Goal: Find specific page/section: Find specific page/section

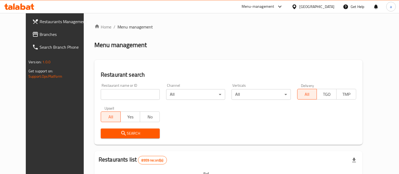
click at [301, 5] on div "[GEOGRAPHIC_DATA]" at bounding box center [316, 7] width 35 height 6
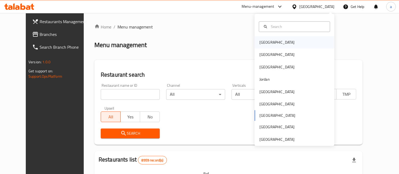
click at [264, 37] on div "[GEOGRAPHIC_DATA]" at bounding box center [277, 42] width 44 height 12
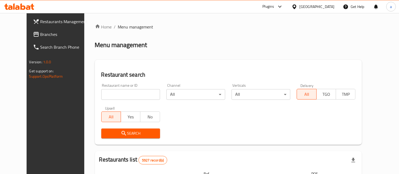
click at [40, 37] on span "Branches" at bounding box center [64, 34] width 49 height 6
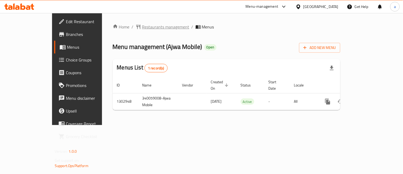
click at [142, 25] on span "Restaurants management" at bounding box center [165, 27] width 47 height 6
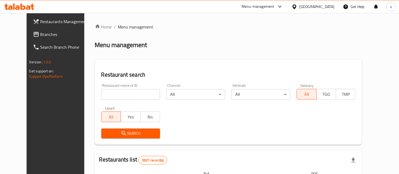
click at [114, 99] on input "search" at bounding box center [130, 94] width 59 height 11
paste input "702634"
type input "702634"
click at [121, 131] on icon "submit" at bounding box center [124, 133] width 6 height 6
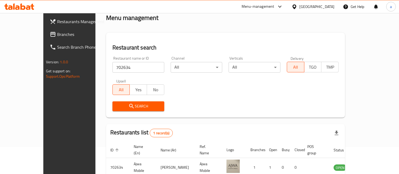
scroll to position [53, 0]
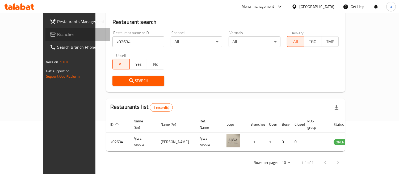
click at [45, 30] on link "Branches" at bounding box center [77, 34] width 65 height 13
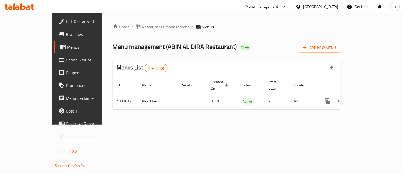
click at [142, 24] on span "Restaurants management" at bounding box center [165, 27] width 47 height 6
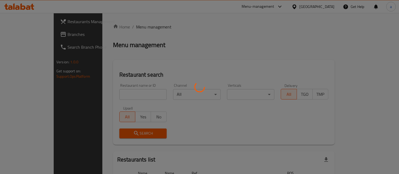
click at [112, 92] on div at bounding box center [199, 87] width 399 height 174
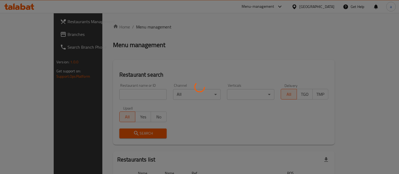
click at [112, 92] on div at bounding box center [199, 87] width 399 height 174
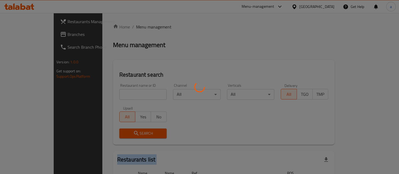
click at [112, 92] on div at bounding box center [199, 87] width 399 height 174
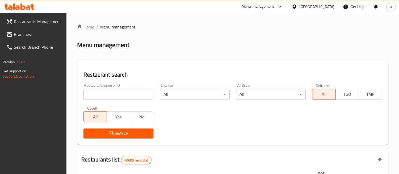
click at [110, 97] on input "search" at bounding box center [118, 94] width 70 height 11
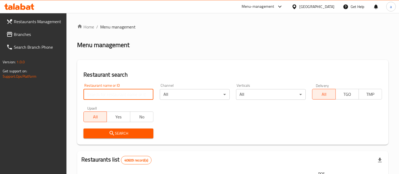
paste input "702003"
type input "702003"
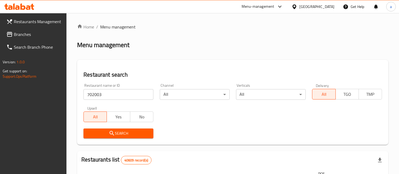
click at [113, 131] on icon "submit" at bounding box center [112, 133] width 6 height 6
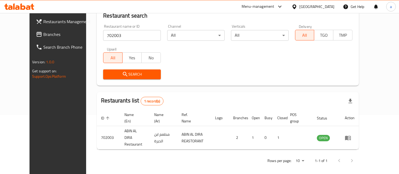
scroll to position [59, 0]
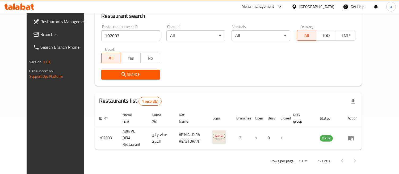
click at [331, 5] on div "[GEOGRAPHIC_DATA]" at bounding box center [316, 7] width 35 height 6
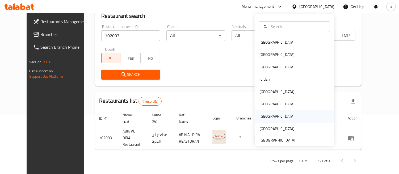
click at [264, 116] on div "[GEOGRAPHIC_DATA]" at bounding box center [277, 116] width 44 height 12
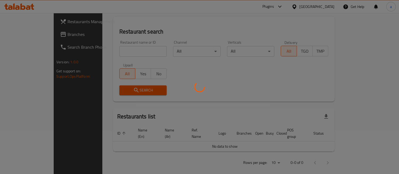
scroll to position [59, 0]
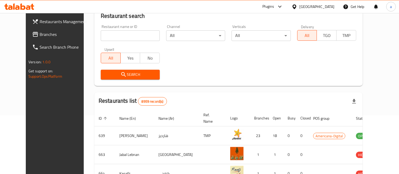
click at [32, 33] on icon at bounding box center [35, 34] width 6 height 6
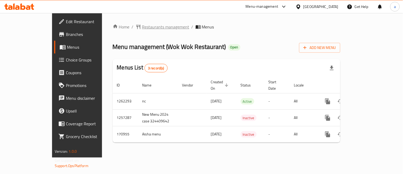
click at [142, 27] on span "Restaurants management" at bounding box center [165, 27] width 47 height 6
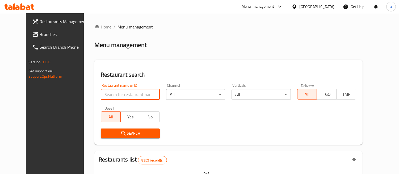
click at [101, 91] on input "search" at bounding box center [130, 94] width 59 height 11
paste input "616771"
type input "616771"
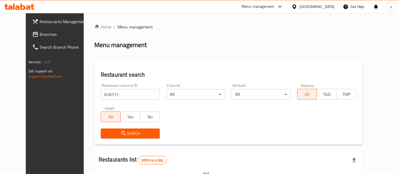
click at [105, 133] on span "Search" at bounding box center [130, 133] width 51 height 7
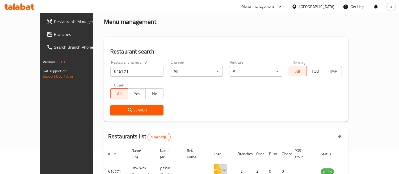
scroll to position [53, 0]
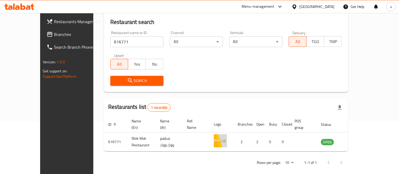
click at [299, 5] on div at bounding box center [296, 7] width 8 height 6
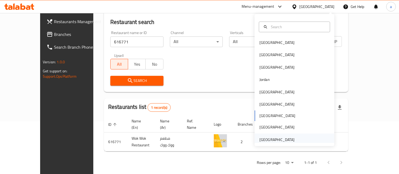
click at [265, 137] on div "[GEOGRAPHIC_DATA]" at bounding box center [277, 140] width 35 height 6
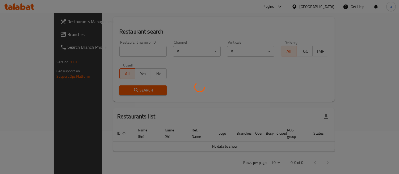
scroll to position [53, 0]
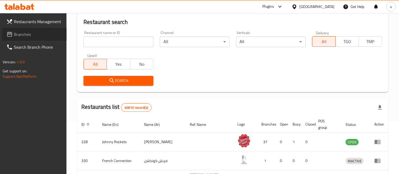
click at [28, 36] on span "Branches" at bounding box center [38, 34] width 49 height 6
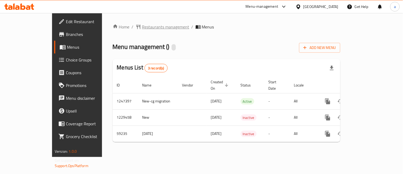
click at [142, 27] on span "Restaurants management" at bounding box center [165, 27] width 47 height 6
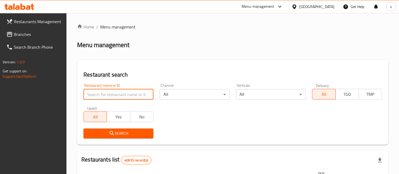
click at [118, 90] on input "search" at bounding box center [118, 94] width 70 height 11
paste input "28726"
type input "28726"
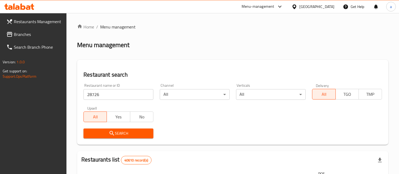
click at [115, 131] on span "Search" at bounding box center [118, 133] width 61 height 7
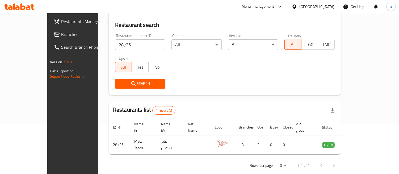
scroll to position [53, 0]
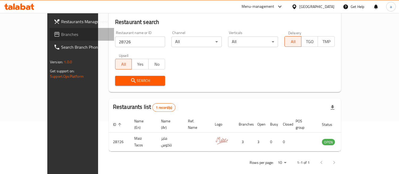
click at [61, 34] on span "Branches" at bounding box center [85, 34] width 49 height 6
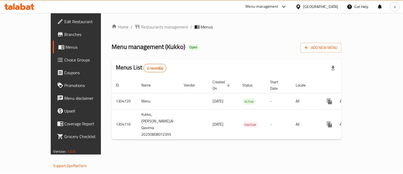
click at [141, 28] on span "Restaurants management" at bounding box center [164, 27] width 47 height 6
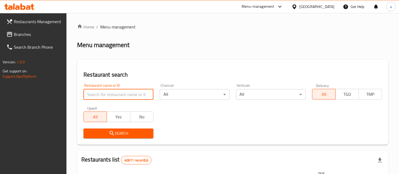
click at [121, 97] on input "search" at bounding box center [118, 94] width 70 height 11
paste input "703377"
type input "703377"
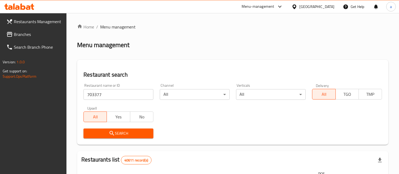
click at [115, 133] on span "Search" at bounding box center [118, 133] width 61 height 7
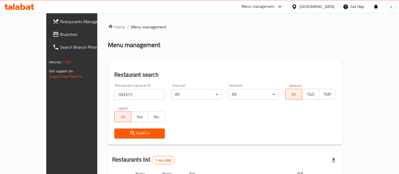
scroll to position [30, 0]
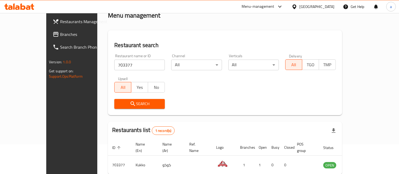
click at [299, 7] on div at bounding box center [296, 7] width 8 height 6
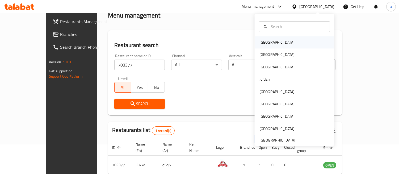
click at [268, 45] on div "Bahrain" at bounding box center [277, 42] width 44 height 12
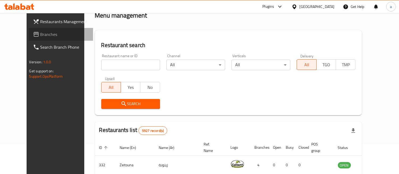
click at [40, 34] on span "Branches" at bounding box center [64, 34] width 49 height 6
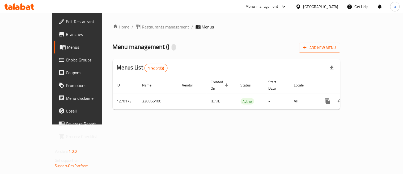
click at [142, 27] on span "Restaurants management" at bounding box center [165, 27] width 47 height 6
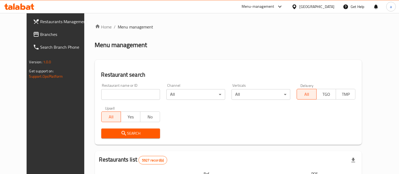
click at [103, 97] on input "search" at bounding box center [130, 94] width 59 height 11
paste input "689015"
type input "689015"
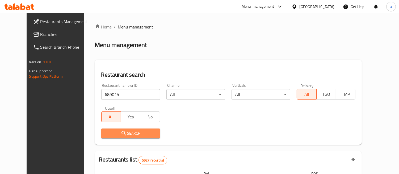
click at [106, 133] on span "Search" at bounding box center [131, 133] width 50 height 7
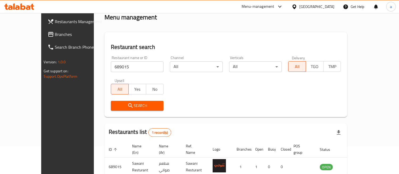
scroll to position [53, 0]
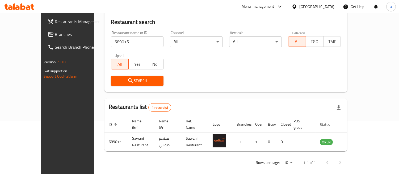
click at [323, 5] on div "[GEOGRAPHIC_DATA]" at bounding box center [316, 7] width 35 height 6
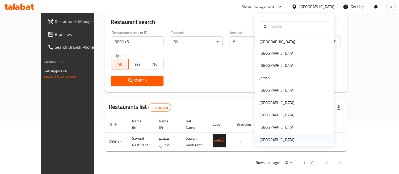
click at [267, 142] on div "[GEOGRAPHIC_DATA]" at bounding box center [277, 140] width 35 height 6
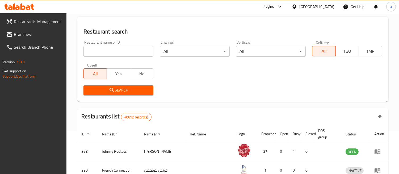
scroll to position [53, 0]
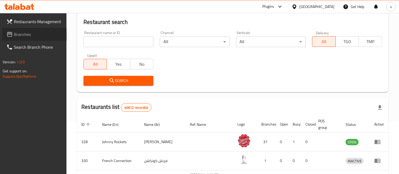
click at [14, 30] on link "Branches" at bounding box center [34, 34] width 65 height 13
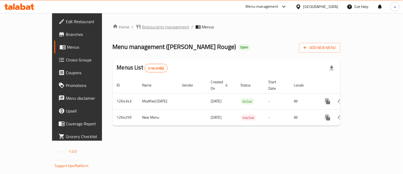
click at [142, 29] on span "Restaurants management" at bounding box center [165, 27] width 47 height 6
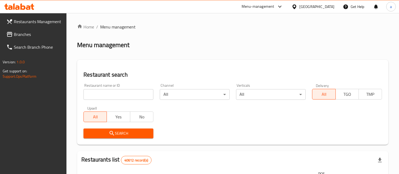
click at [112, 95] on input "search" at bounding box center [118, 94] width 70 height 11
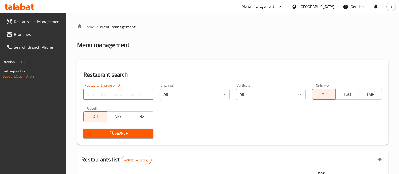
paste input "686291"
type input "686291"
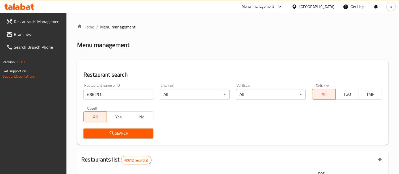
click at [107, 135] on span "Search" at bounding box center [118, 133] width 61 height 7
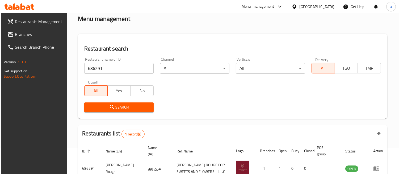
scroll to position [59, 0]
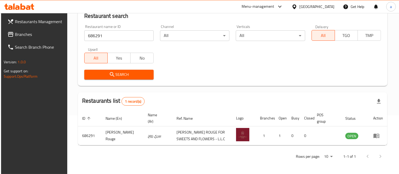
click at [302, 6] on div "[GEOGRAPHIC_DATA]" at bounding box center [316, 7] width 35 height 6
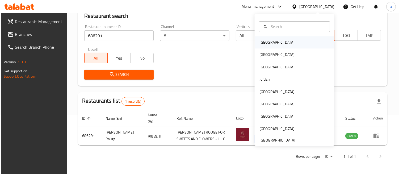
click at [262, 43] on div "[GEOGRAPHIC_DATA]" at bounding box center [277, 42] width 35 height 6
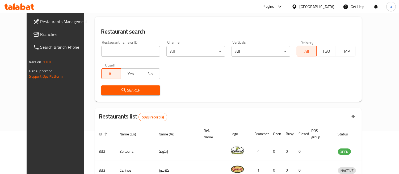
scroll to position [59, 0]
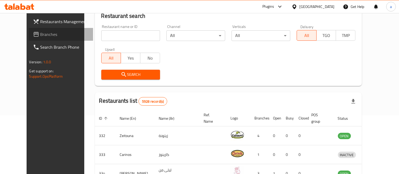
click at [40, 31] on span "Branches" at bounding box center [64, 34] width 49 height 6
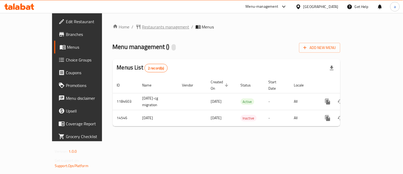
click at [142, 27] on span "Restaurants management" at bounding box center [165, 27] width 47 height 6
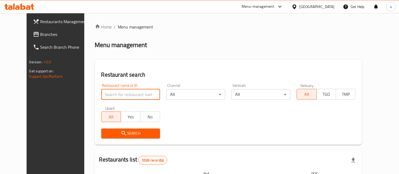
click at [112, 94] on input "search" at bounding box center [130, 94] width 59 height 11
paste input "8842"
type input "8842"
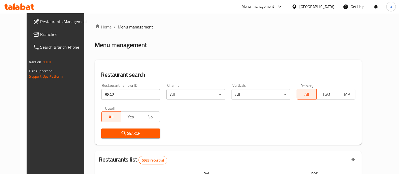
click at [121, 131] on icon "submit" at bounding box center [124, 133] width 6 height 6
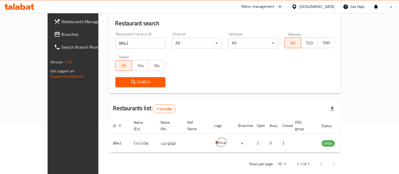
scroll to position [53, 0]
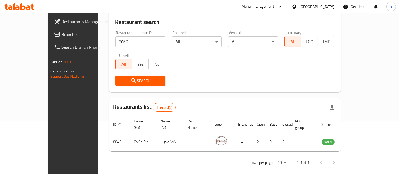
click at [329, 8] on div "Bahrain" at bounding box center [316, 7] width 35 height 6
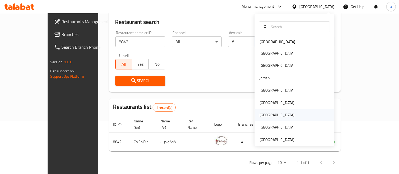
click at [262, 116] on div "[GEOGRAPHIC_DATA]" at bounding box center [277, 115] width 35 height 6
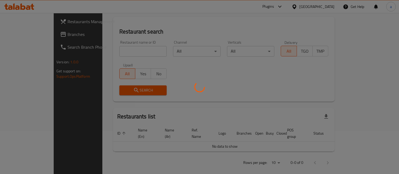
scroll to position [53, 0]
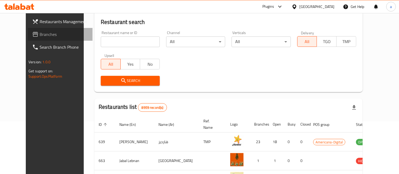
click at [40, 34] on span "Branches" at bounding box center [64, 34] width 49 height 6
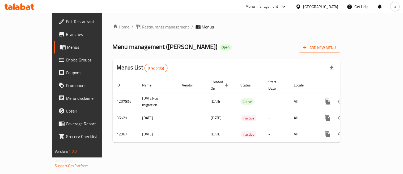
click at [142, 24] on span "Restaurants management" at bounding box center [165, 27] width 47 height 6
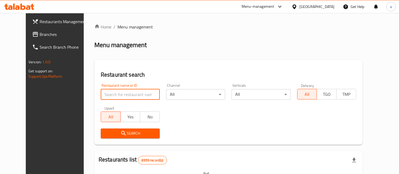
click at [108, 96] on input "search" at bounding box center [130, 94] width 59 height 11
paste input "7935"
type input "7935"
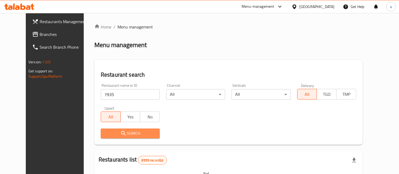
click at [120, 133] on icon "submit" at bounding box center [123, 133] width 6 height 6
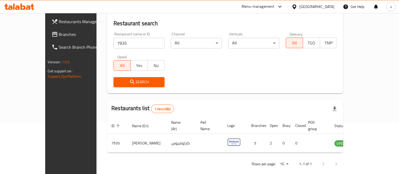
scroll to position [53, 0]
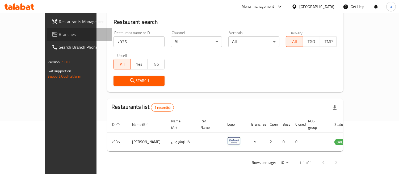
click at [59, 34] on span "Branches" at bounding box center [83, 34] width 49 height 6
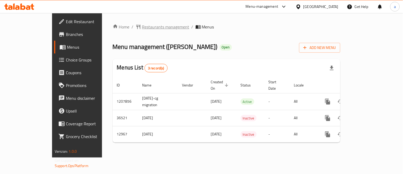
click at [142, 29] on span "Restaurants management" at bounding box center [165, 27] width 47 height 6
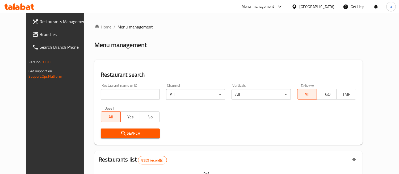
click at [112, 94] on input "search" at bounding box center [130, 94] width 59 height 11
paste input "7935"
type input "7935"
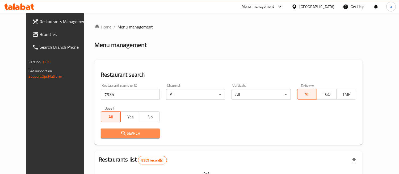
click at [105, 136] on span "Search" at bounding box center [130, 133] width 51 height 7
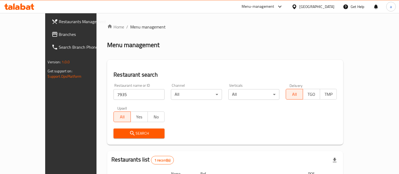
scroll to position [53, 0]
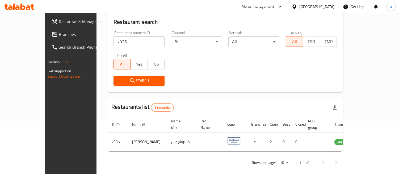
click at [297, 7] on icon at bounding box center [295, 7] width 6 height 6
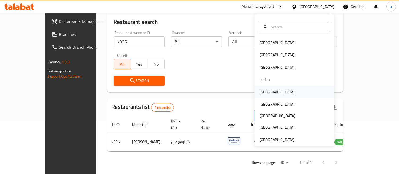
click at [261, 94] on div "[GEOGRAPHIC_DATA]" at bounding box center [277, 92] width 35 height 6
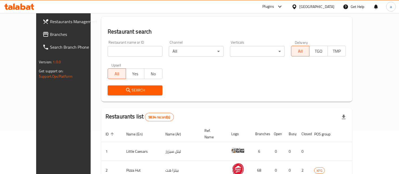
scroll to position [53, 0]
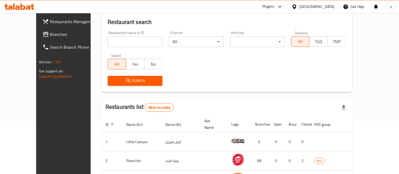
click at [50, 34] on span "Branches" at bounding box center [74, 34] width 49 height 6
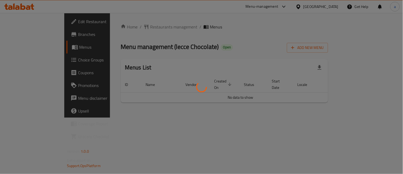
click at [128, 37] on div at bounding box center [201, 87] width 403 height 174
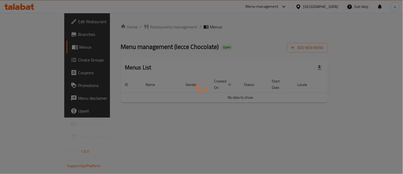
click at [231, 15] on div at bounding box center [201, 87] width 403 height 174
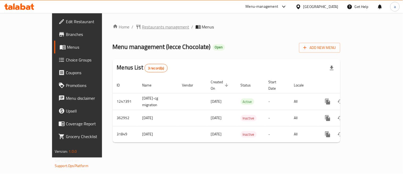
click at [142, 27] on span "Restaurants management" at bounding box center [165, 27] width 47 height 6
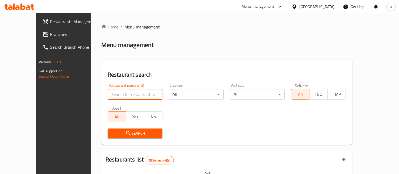
click at [109, 92] on input "search" at bounding box center [135, 94] width 55 height 11
paste input "16326"
type input "16326"
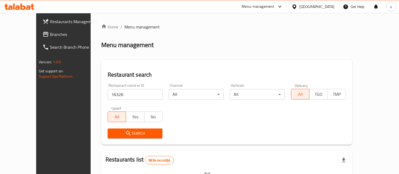
click at [112, 132] on span "Search" at bounding box center [135, 133] width 46 height 7
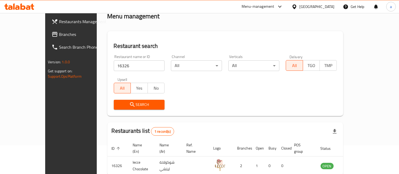
scroll to position [53, 0]
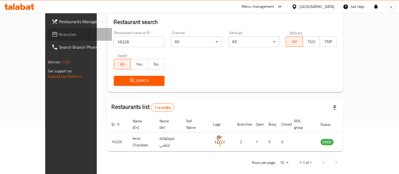
click at [47, 32] on link "Branches" at bounding box center [79, 34] width 65 height 13
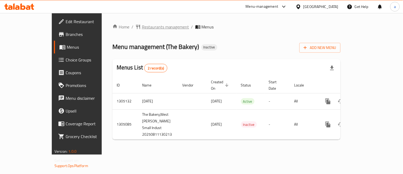
click at [145, 28] on span "Restaurants management" at bounding box center [165, 27] width 47 height 6
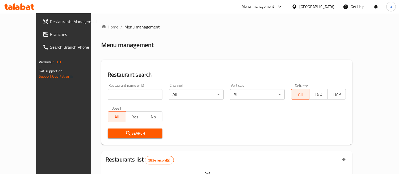
click at [108, 95] on input "search" at bounding box center [135, 94] width 55 height 11
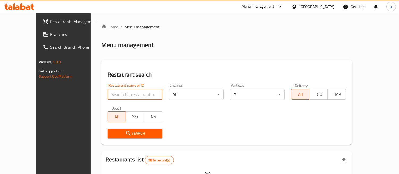
paste input "703562"
type input "703562"
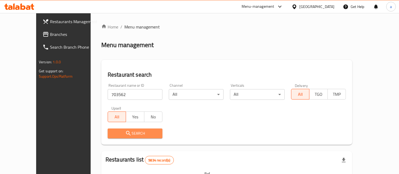
click at [112, 136] on span "Search" at bounding box center [135, 133] width 46 height 7
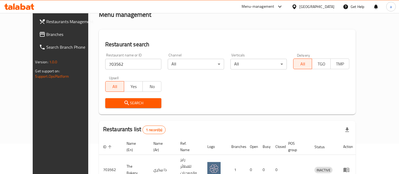
scroll to position [59, 0]
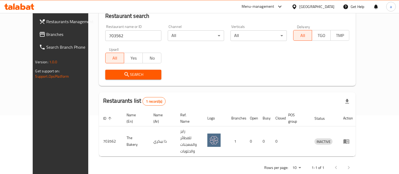
click at [324, 6] on div "Kuwait" at bounding box center [316, 7] width 35 height 6
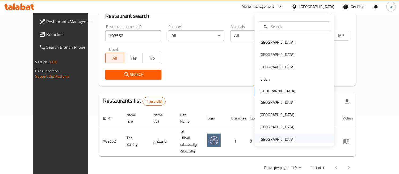
click at [264, 141] on div "[GEOGRAPHIC_DATA]" at bounding box center [277, 139] width 35 height 6
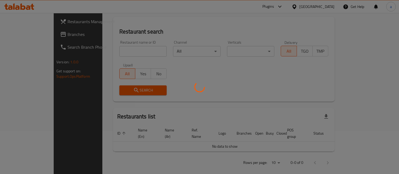
click at [16, 36] on div at bounding box center [199, 87] width 399 height 174
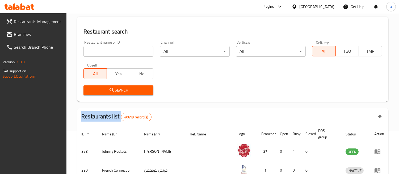
scroll to position [59, 0]
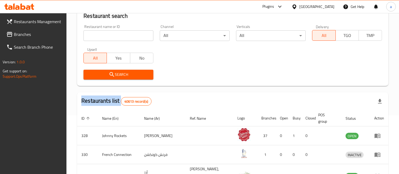
click at [16, 36] on div at bounding box center [199, 87] width 399 height 174
click at [16, 36] on span "Branches" at bounding box center [38, 34] width 49 height 6
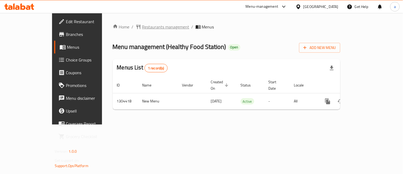
click at [142, 27] on span "Restaurants management" at bounding box center [165, 27] width 47 height 6
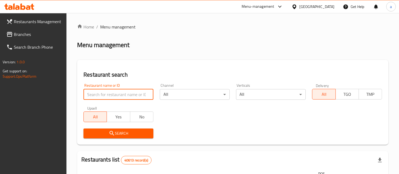
click at [104, 91] on input "search" at bounding box center [118, 94] width 70 height 11
paste input "703112"
type input "703112"
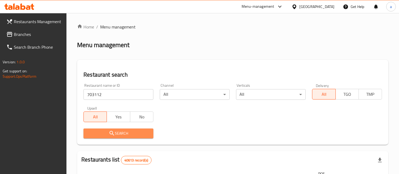
click at [107, 131] on span "Search" at bounding box center [118, 133] width 61 height 7
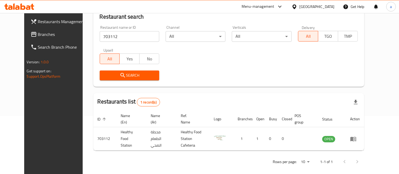
scroll to position [59, 0]
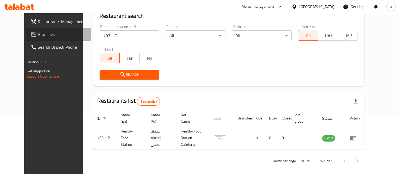
click at [38, 36] on span "Branches" at bounding box center [62, 34] width 49 height 6
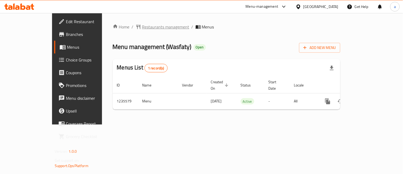
click at [142, 28] on span "Restaurants management" at bounding box center [165, 27] width 47 height 6
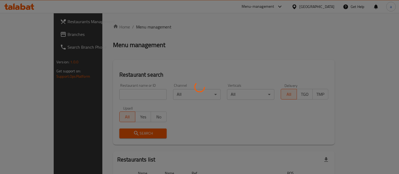
click at [121, 95] on div at bounding box center [199, 87] width 399 height 174
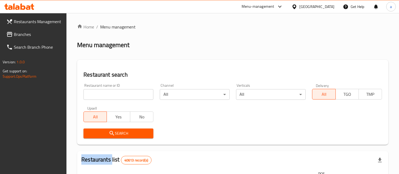
click at [121, 95] on input "search" at bounding box center [118, 94] width 70 height 11
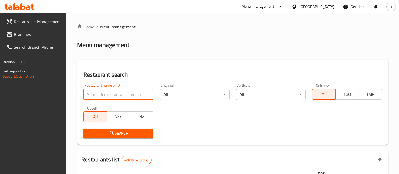
paste input "678776"
type input "678776"
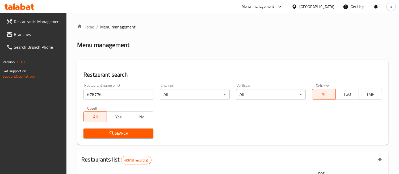
click at [119, 131] on span "Search" at bounding box center [118, 133] width 61 height 7
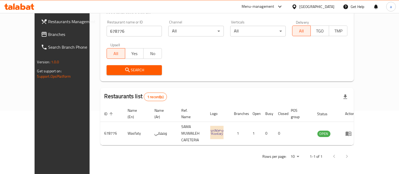
scroll to position [53, 0]
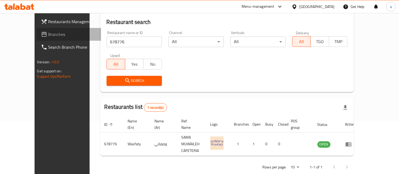
click at [48, 34] on span "Branches" at bounding box center [72, 34] width 49 height 6
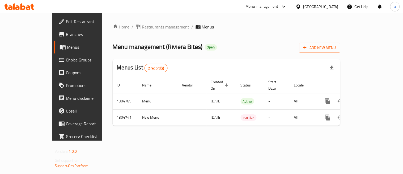
click at [142, 25] on span "Restaurants management" at bounding box center [165, 27] width 47 height 6
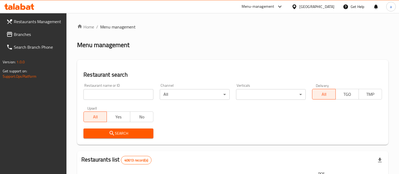
click at [107, 95] on input "search" at bounding box center [118, 94] width 70 height 11
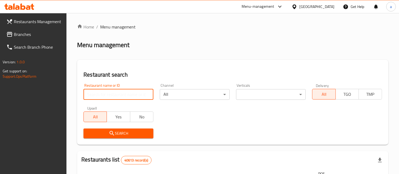
paste input "703322"
type input "703322"
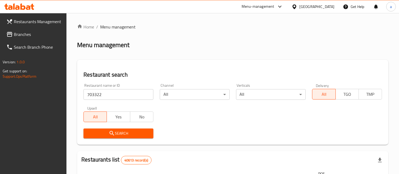
click at [99, 132] on span "Search" at bounding box center [118, 133] width 61 height 7
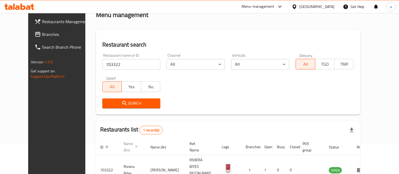
scroll to position [59, 0]
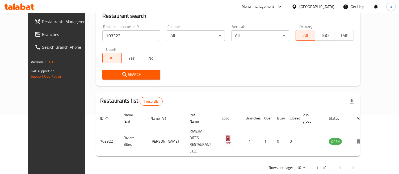
click at [309, 6] on div "[GEOGRAPHIC_DATA]" at bounding box center [316, 7] width 35 height 6
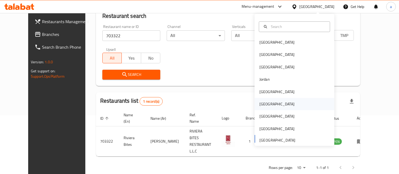
click at [262, 105] on div "Oman" at bounding box center [277, 104] width 35 height 6
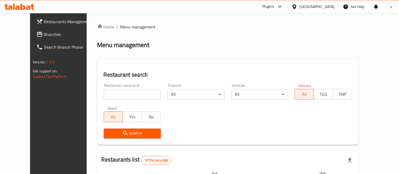
click at [44, 35] on span "Branches" at bounding box center [68, 34] width 49 height 6
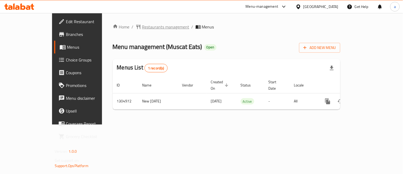
click at [142, 27] on span "Restaurants management" at bounding box center [165, 27] width 47 height 6
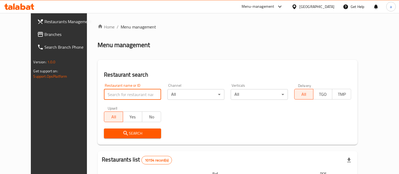
click at [115, 91] on input "search" at bounding box center [132, 94] width 57 height 11
paste input "703505"
type input "703505"
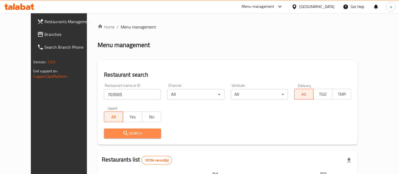
click at [123, 131] on icon "submit" at bounding box center [126, 133] width 6 height 6
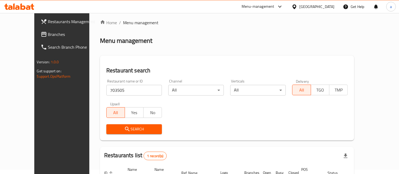
scroll to position [53, 0]
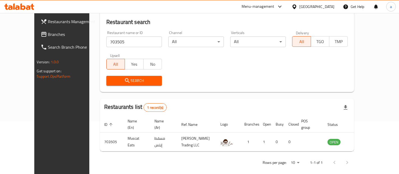
click at [325, 7] on div "[GEOGRAPHIC_DATA]" at bounding box center [316, 7] width 35 height 6
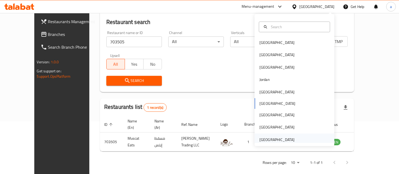
click at [260, 138] on div "[GEOGRAPHIC_DATA]" at bounding box center [277, 140] width 35 height 6
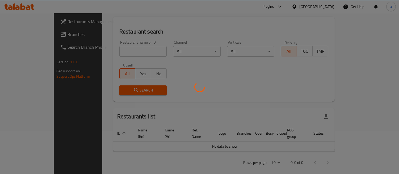
scroll to position [53, 0]
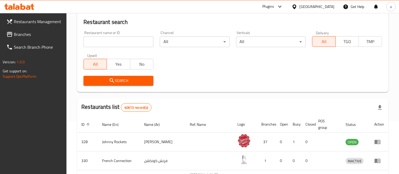
click at [28, 31] on span "Branches" at bounding box center [38, 34] width 49 height 6
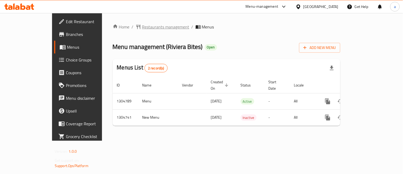
click at [142, 30] on span "Restaurants management" at bounding box center [165, 27] width 47 height 6
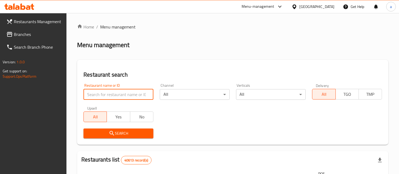
click at [110, 92] on input "search" at bounding box center [118, 94] width 70 height 11
paste input "703322"
type input "703322"
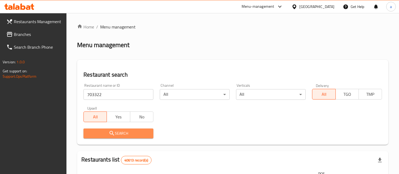
click at [99, 132] on span "Search" at bounding box center [118, 133] width 61 height 7
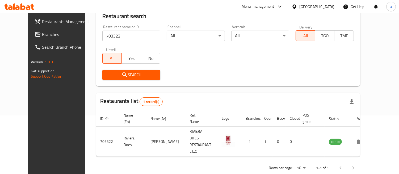
scroll to position [59, 0]
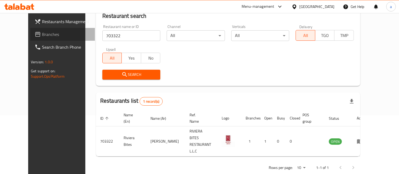
click at [42, 35] on span "Branches" at bounding box center [66, 34] width 49 height 6
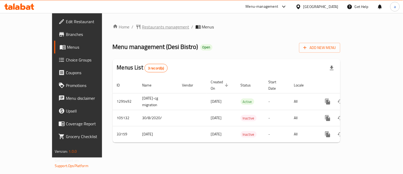
click at [142, 24] on span "Restaurants management" at bounding box center [165, 27] width 47 height 6
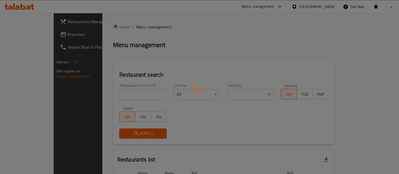
click at [119, 27] on div at bounding box center [199, 87] width 399 height 174
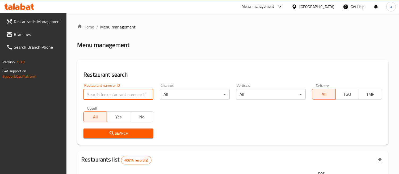
click at [105, 94] on input "search" at bounding box center [118, 94] width 70 height 11
paste input "3020"
type input "3020"
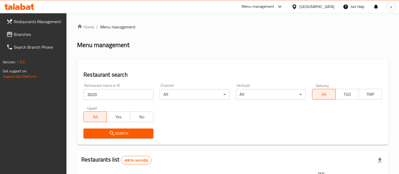
click at [102, 130] on span "Search" at bounding box center [118, 133] width 61 height 7
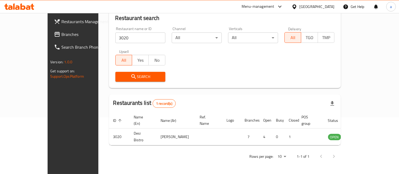
scroll to position [53, 0]
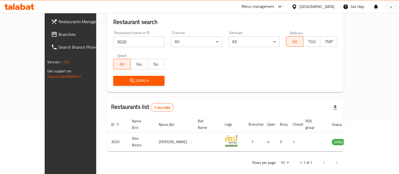
click at [58, 35] on span "Branches" at bounding box center [82, 34] width 49 height 6
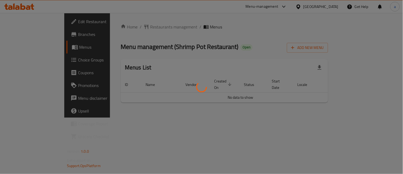
click at [122, 27] on div at bounding box center [201, 87] width 403 height 174
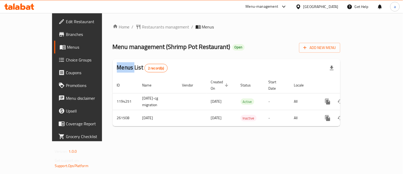
click at [122, 27] on div at bounding box center [201, 87] width 403 height 174
click at [142, 27] on span "Restaurants management" at bounding box center [165, 27] width 47 height 6
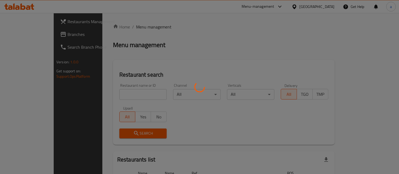
click at [105, 95] on div at bounding box center [199, 87] width 399 height 174
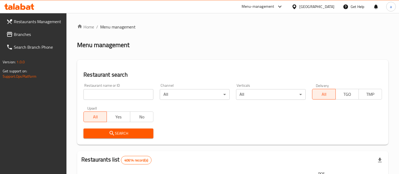
click at [105, 95] on input "search" at bounding box center [118, 94] width 70 height 11
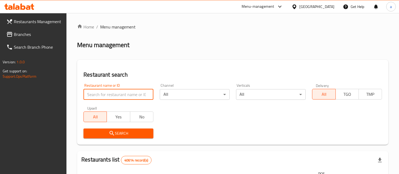
paste input "627536"
type input "627536"
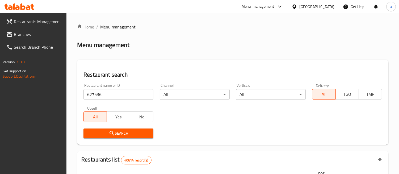
click at [110, 131] on icon "submit" at bounding box center [112, 133] width 5 height 5
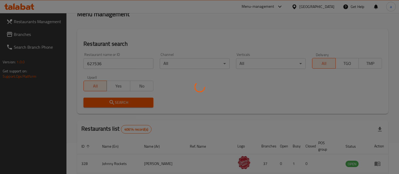
scroll to position [30, 0]
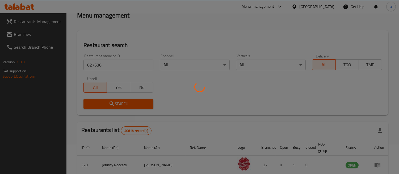
click at [114, 103] on div at bounding box center [199, 87] width 399 height 174
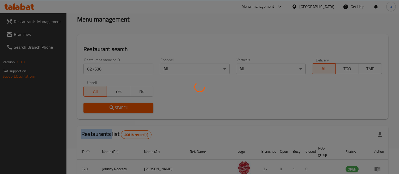
scroll to position [0, 0]
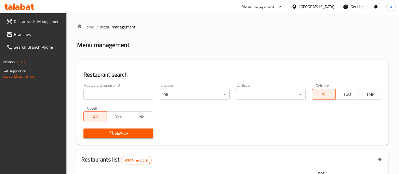
click at [95, 98] on input "search" at bounding box center [118, 94] width 70 height 11
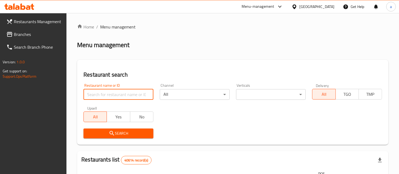
paste input "627536"
type input "627536"
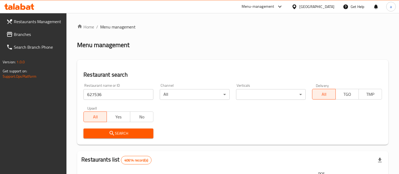
drag, startPoint x: 105, startPoint y: 131, endPoint x: 103, endPoint y: 130, distance: 3.1
click at [103, 130] on span "Search" at bounding box center [118, 133] width 61 height 7
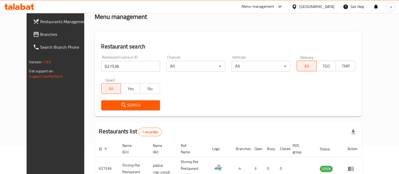
scroll to position [59, 0]
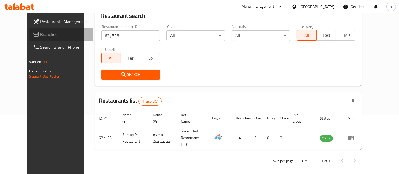
click at [40, 34] on span "Branches" at bounding box center [64, 34] width 49 height 6
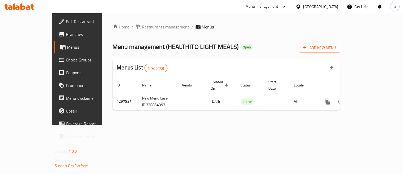
click at [142, 28] on span "Restaurants management" at bounding box center [165, 27] width 47 height 6
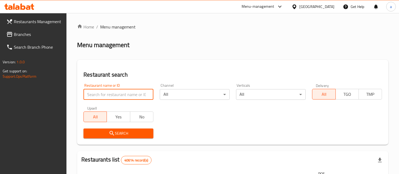
click at [119, 91] on input "search" at bounding box center [118, 94] width 70 height 11
paste input "700671"
type input "700671"
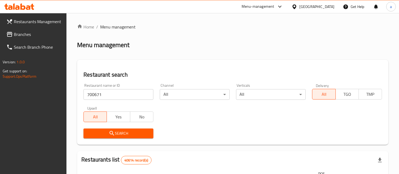
click at [106, 133] on span "Search" at bounding box center [118, 133] width 61 height 7
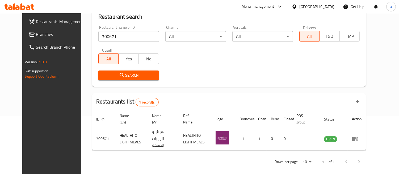
scroll to position [59, 0]
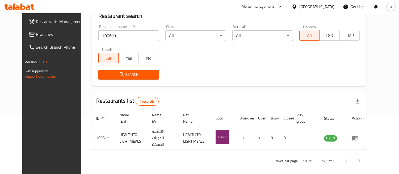
click at [326, 6] on div "[GEOGRAPHIC_DATA]" at bounding box center [316, 7] width 35 height 6
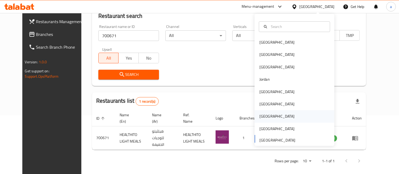
click at [273, 115] on div "Qatar" at bounding box center [295, 116] width 80 height 12
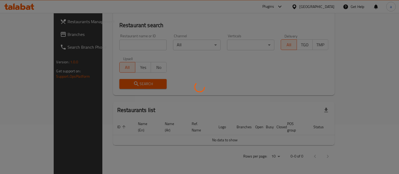
scroll to position [43, 0]
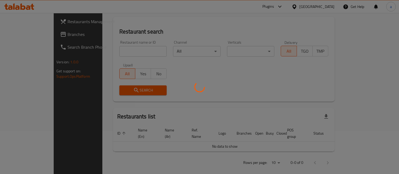
click at [26, 30] on div at bounding box center [199, 87] width 399 height 174
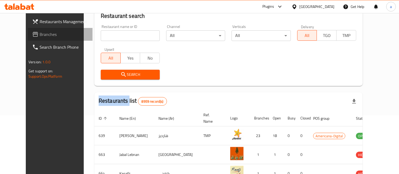
click at [40, 32] on span "Branches" at bounding box center [64, 34] width 49 height 6
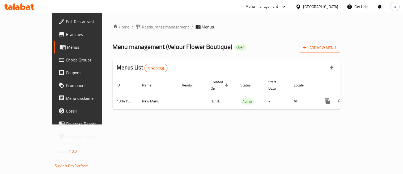
click at [142, 28] on span "Restaurants management" at bounding box center [165, 27] width 47 height 6
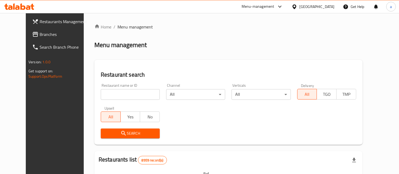
click at [103, 92] on input "search" at bounding box center [130, 94] width 59 height 11
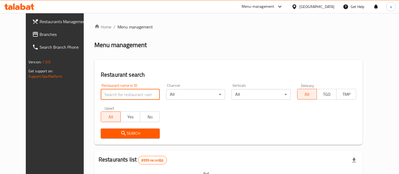
paste input "703085"
type input "703085"
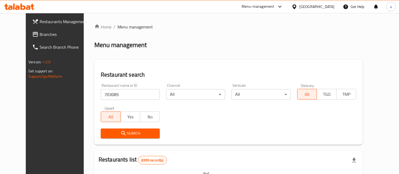
click at [108, 132] on span "Search" at bounding box center [130, 133] width 51 height 7
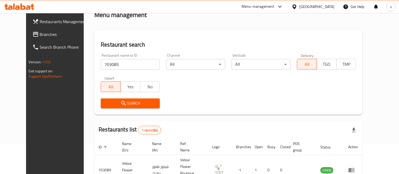
scroll to position [59, 0]
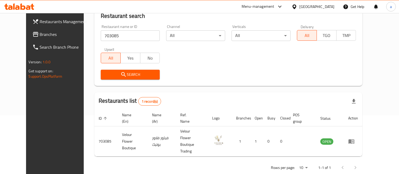
click at [40, 35] on span "Branches" at bounding box center [64, 34] width 49 height 6
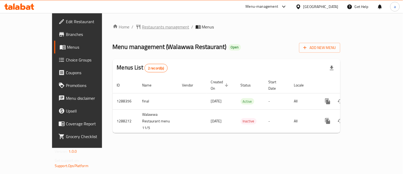
click at [142, 28] on span "Restaurants management" at bounding box center [165, 27] width 47 height 6
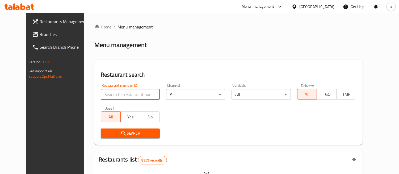
click at [115, 90] on input "search" at bounding box center [130, 94] width 59 height 11
paste input "696773"
type input "696773"
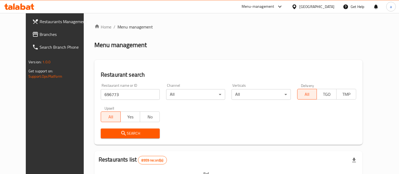
click at [107, 135] on span "Search" at bounding box center [130, 133] width 51 height 7
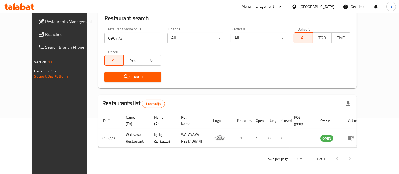
scroll to position [59, 0]
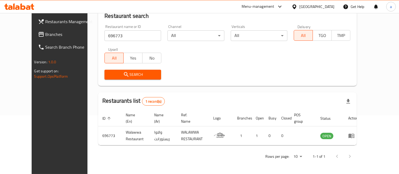
click at [297, 6] on icon at bounding box center [295, 7] width 6 height 6
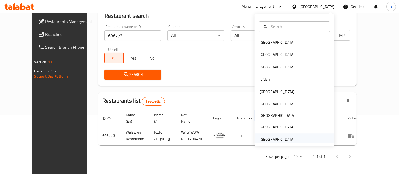
click at [263, 138] on div "[GEOGRAPHIC_DATA]" at bounding box center [277, 139] width 35 height 6
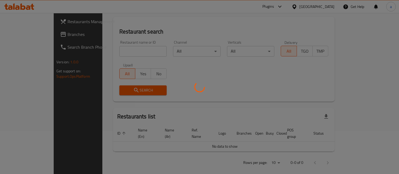
scroll to position [59, 0]
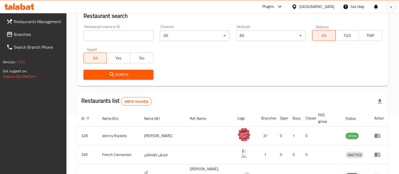
click at [19, 33] on span "Branches" at bounding box center [38, 34] width 49 height 6
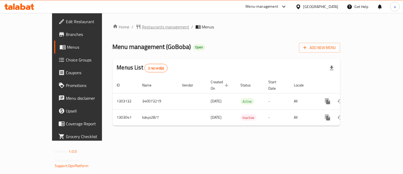
click at [142, 28] on span "Restaurants management" at bounding box center [165, 27] width 47 height 6
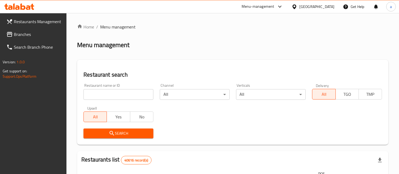
click at [120, 91] on input "search" at bounding box center [118, 94] width 70 height 11
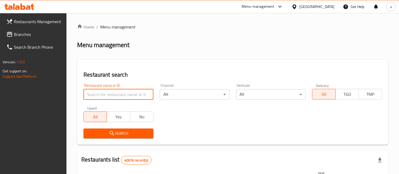
paste input "702665"
type input "702665"
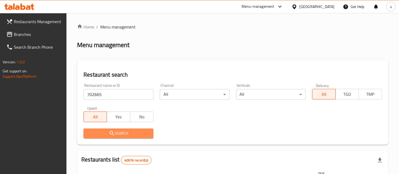
click at [114, 134] on icon "submit" at bounding box center [112, 133] width 6 height 6
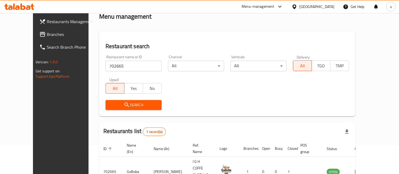
scroll to position [53, 0]
